Goal: Navigation & Orientation: Understand site structure

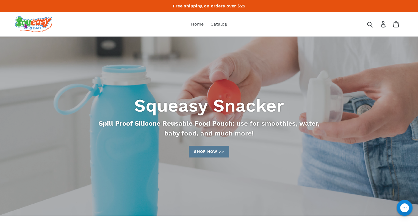
click at [43, 29] on img at bounding box center [33, 24] width 37 height 16
click at [221, 21] on span "Catalog" at bounding box center [219, 23] width 16 height 5
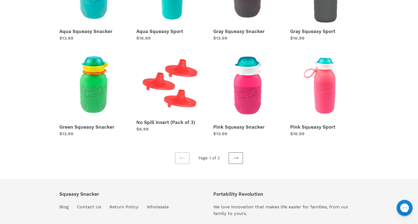
scroll to position [154, 0]
click at [232, 159] on link "Next page" at bounding box center [236, 158] width 14 height 12
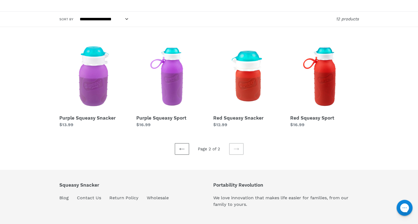
scroll to position [69, 0]
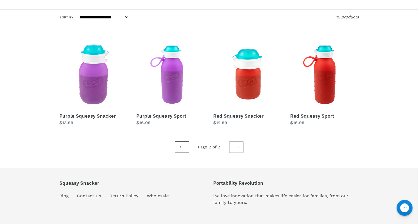
click at [180, 145] on icon at bounding box center [181, 146] width 5 height 5
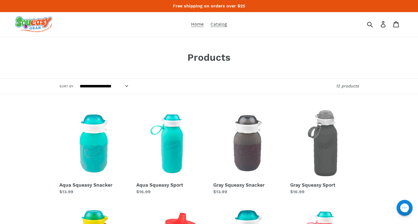
click at [197, 24] on span "Home" at bounding box center [197, 23] width 13 height 5
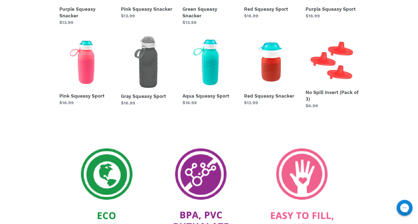
scroll to position [232, 0]
